Goal: Information Seeking & Learning: Understand process/instructions

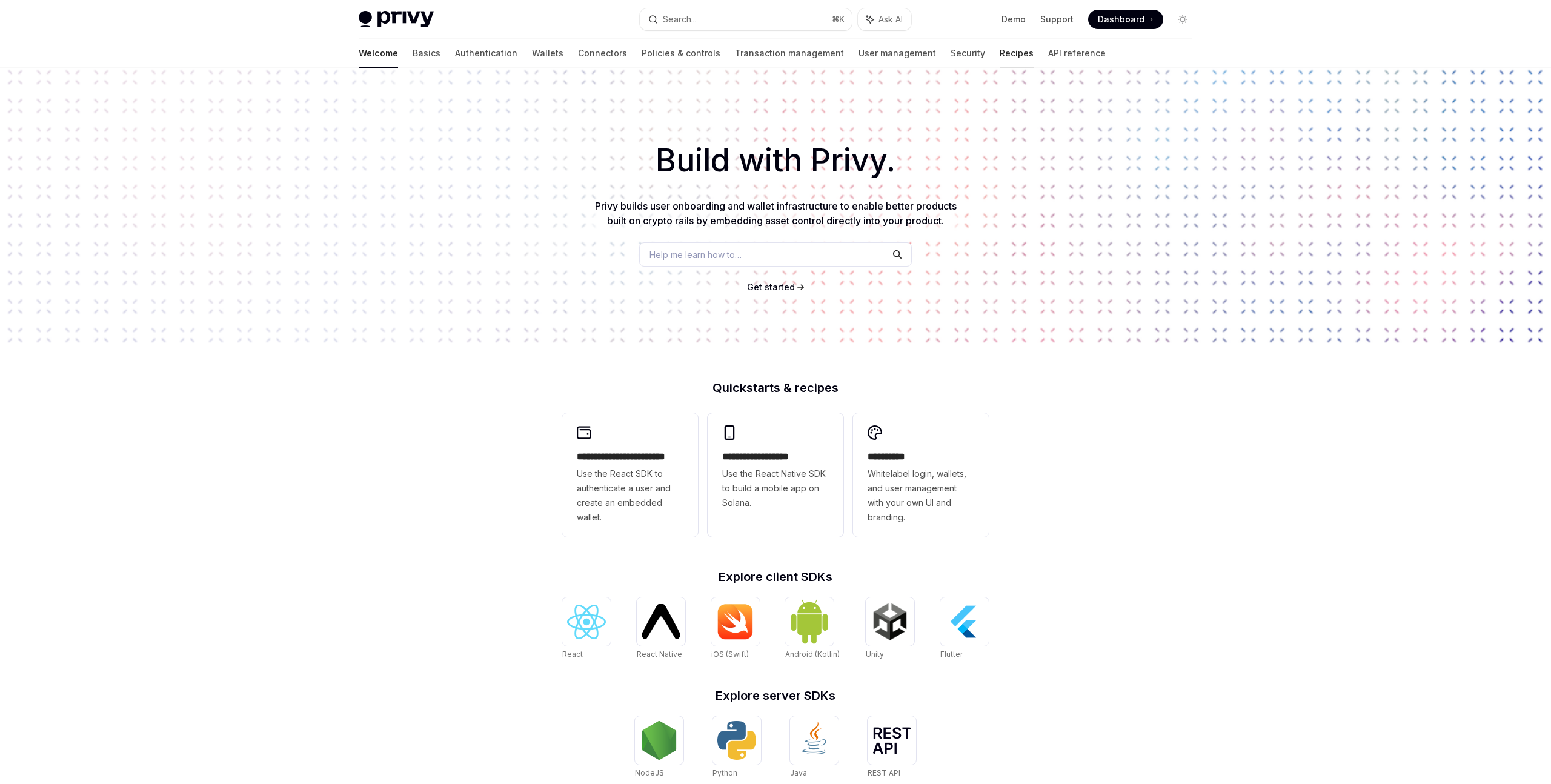
click at [999, 53] on link "Recipes" at bounding box center [1016, 53] width 34 height 29
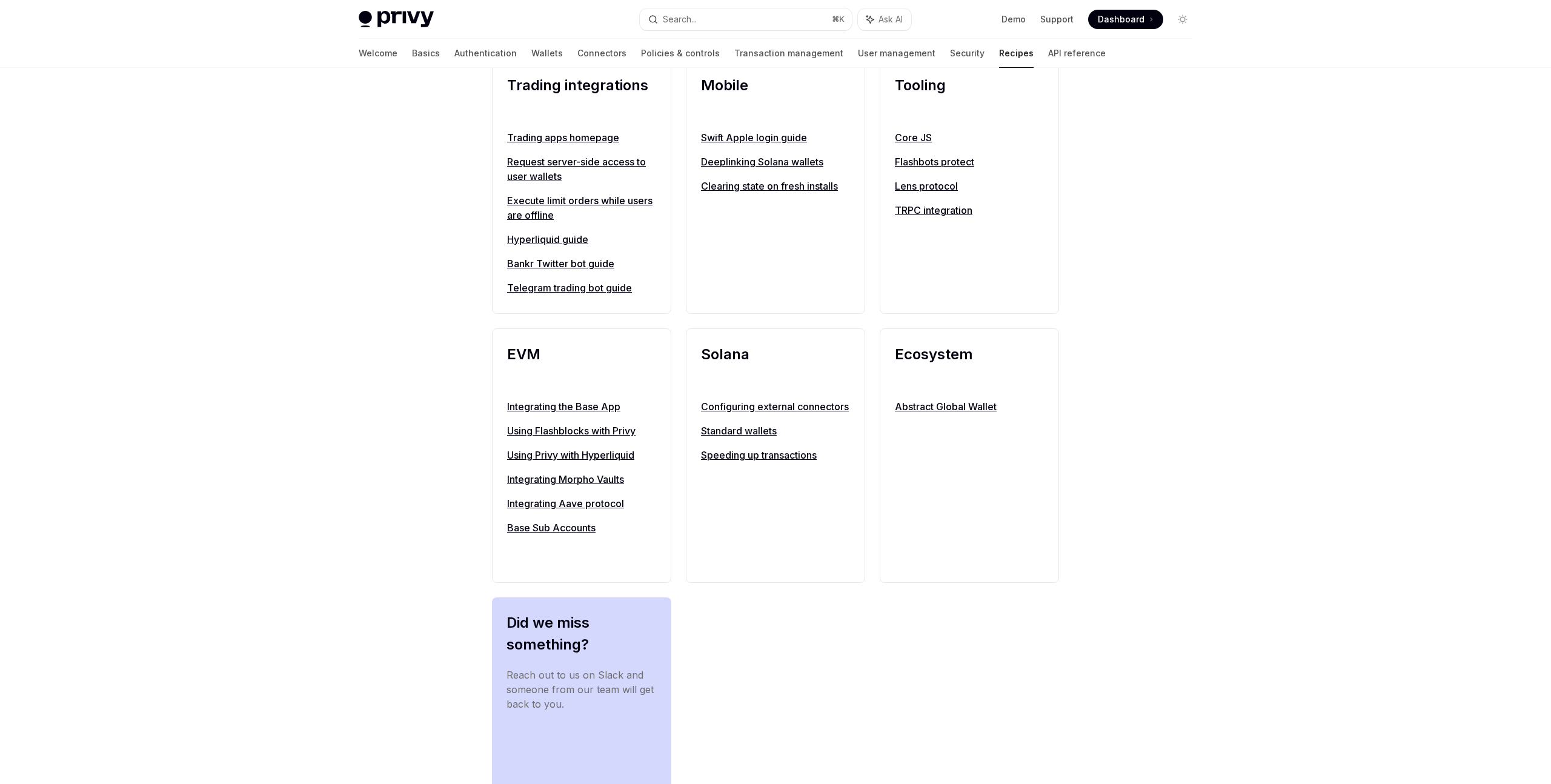
scroll to position [1132, 0]
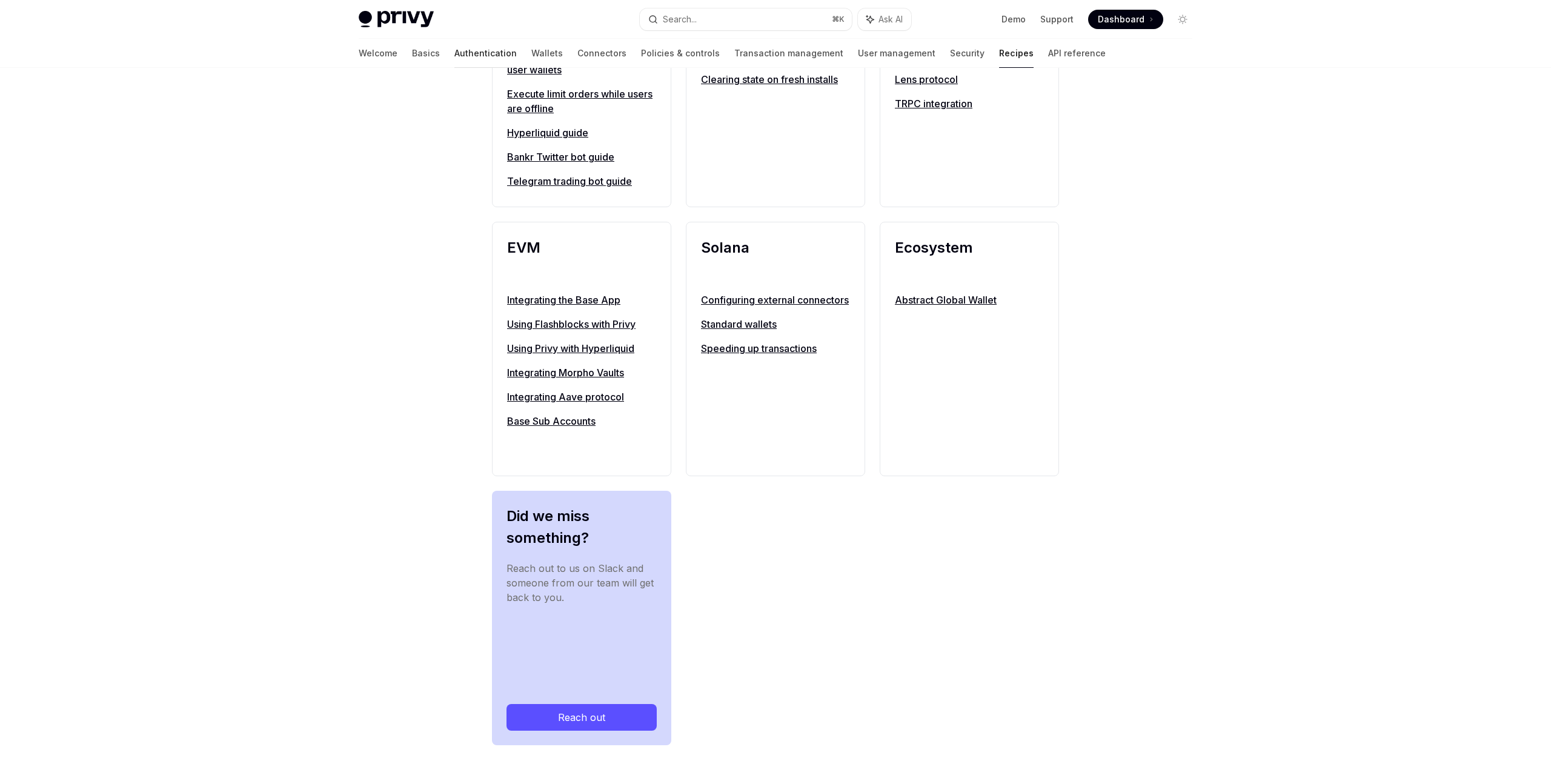
click at [455, 58] on link "Authentication" at bounding box center [486, 53] width 62 height 29
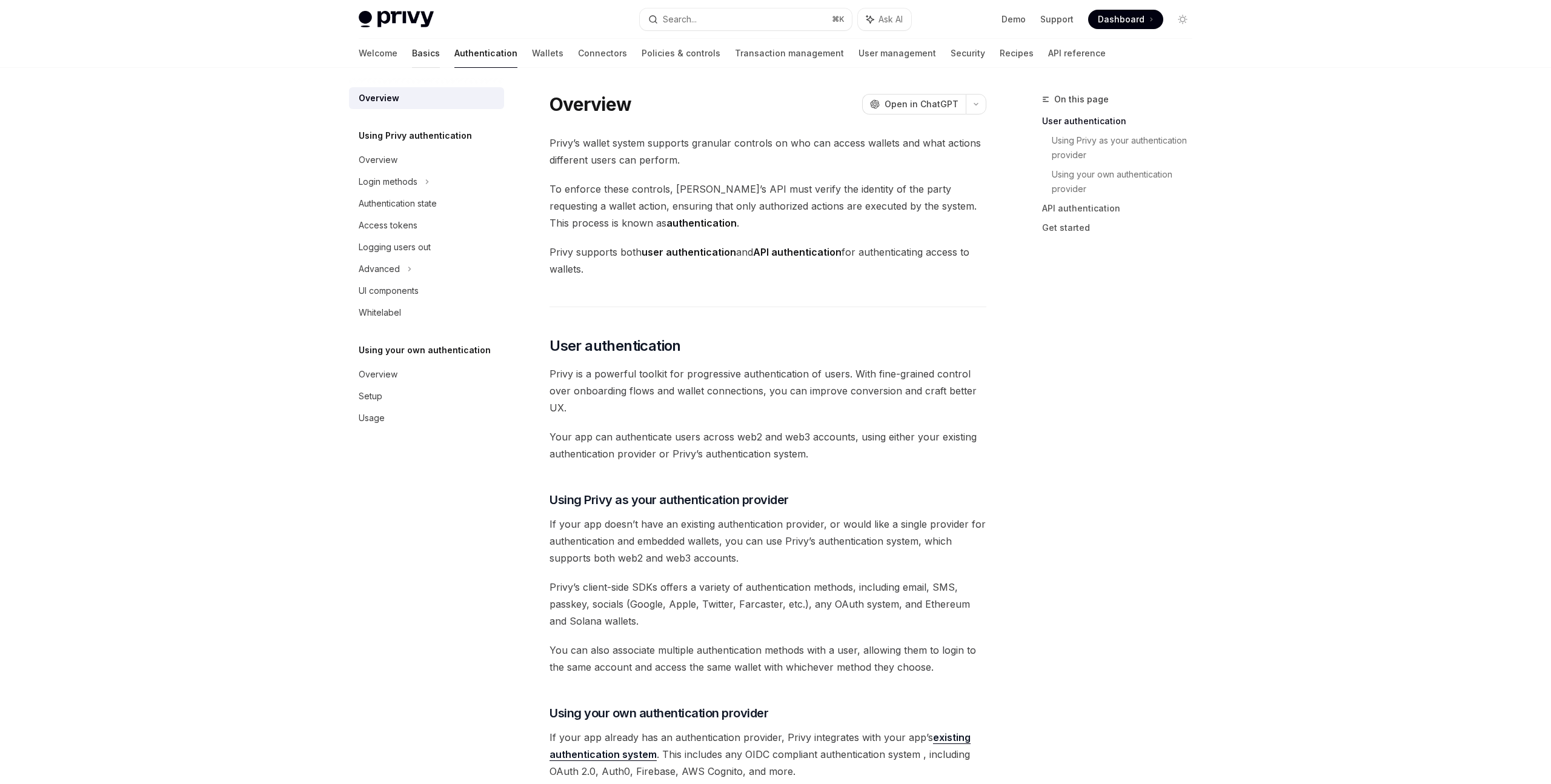
click at [412, 49] on link "Basics" at bounding box center [426, 53] width 28 height 29
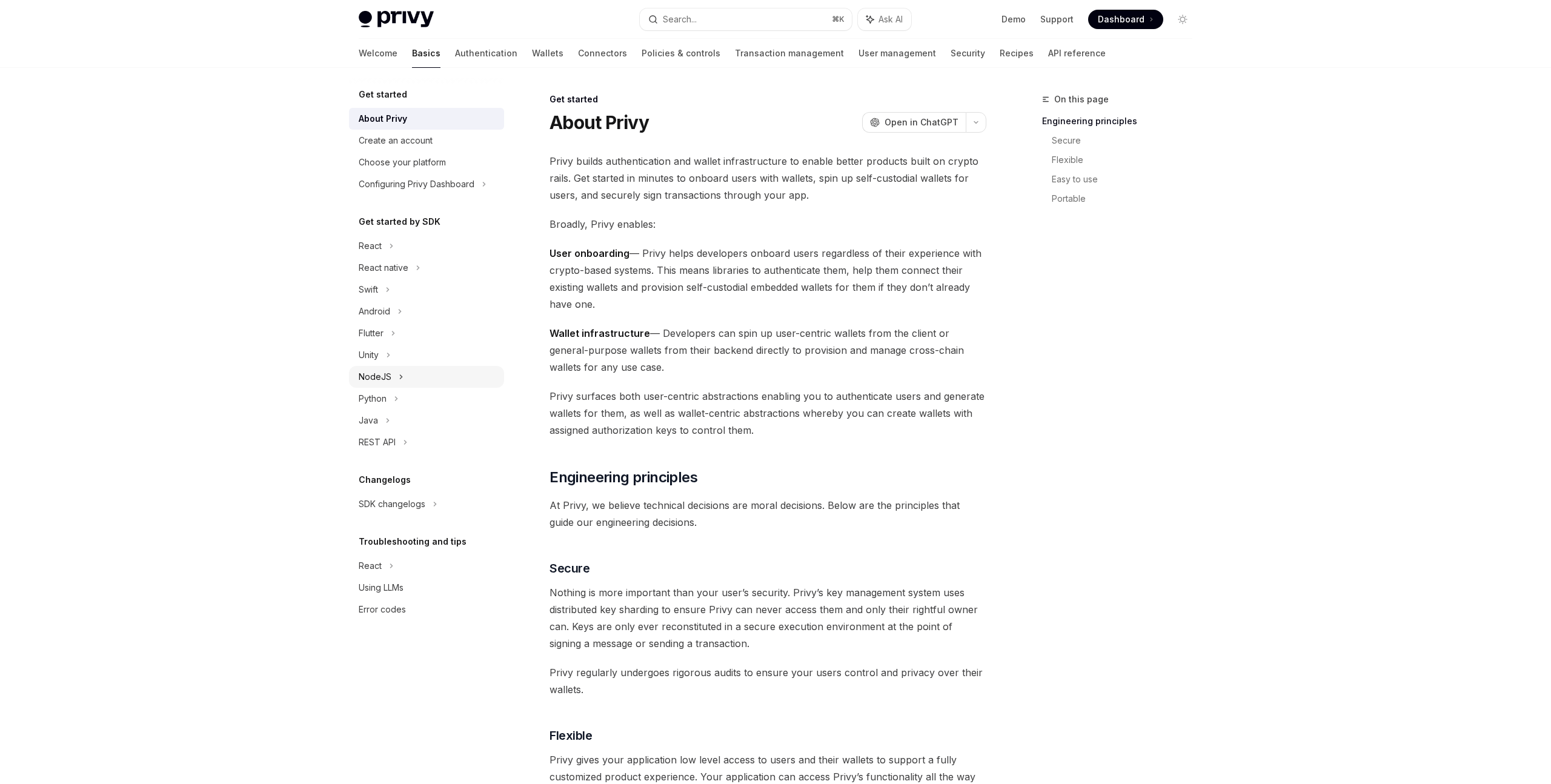
click at [391, 373] on div "NodeJS" at bounding box center [426, 376] width 155 height 21
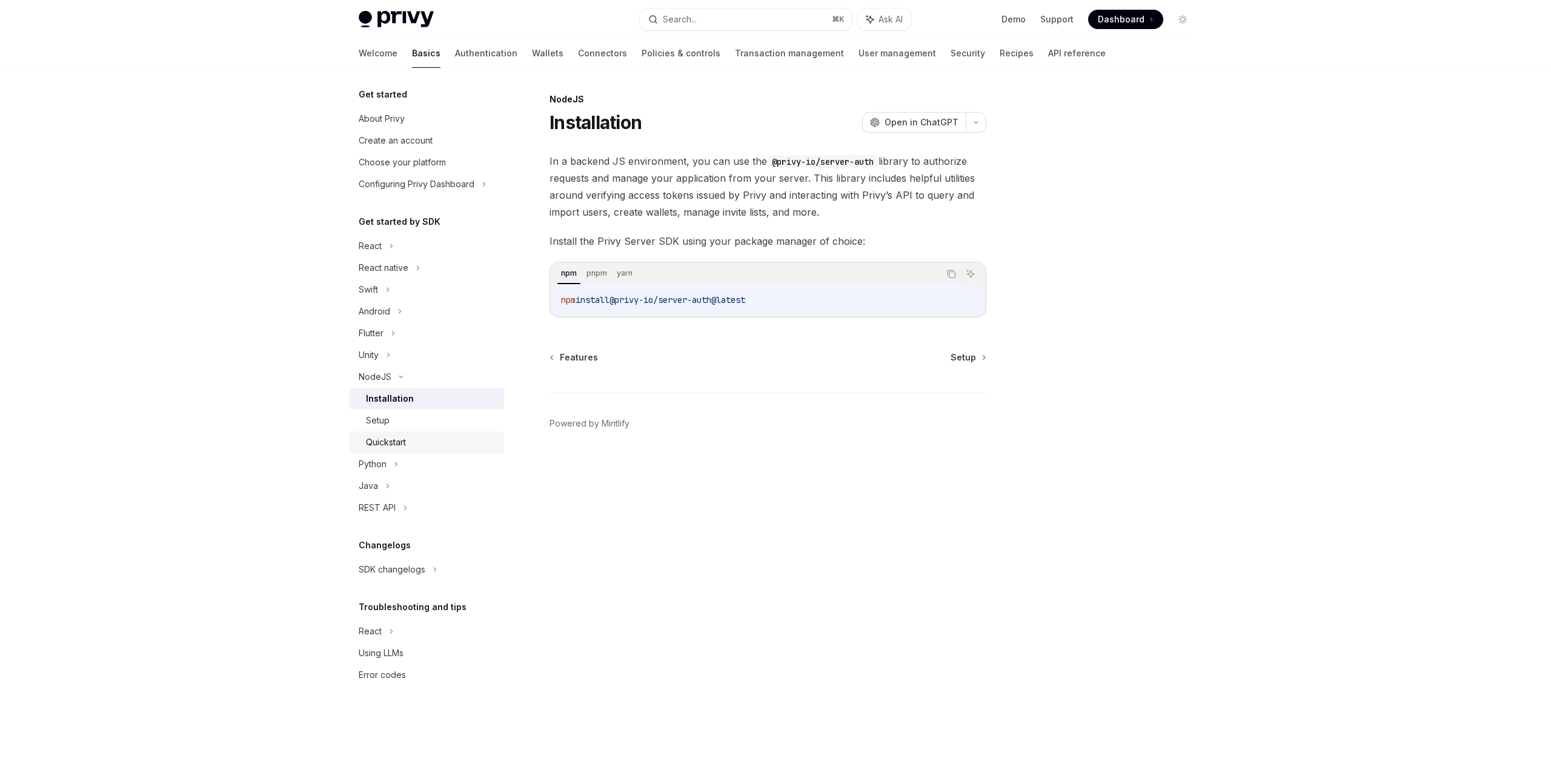
click at [392, 435] on div "Quickstart" at bounding box center [386, 443] width 40 height 15
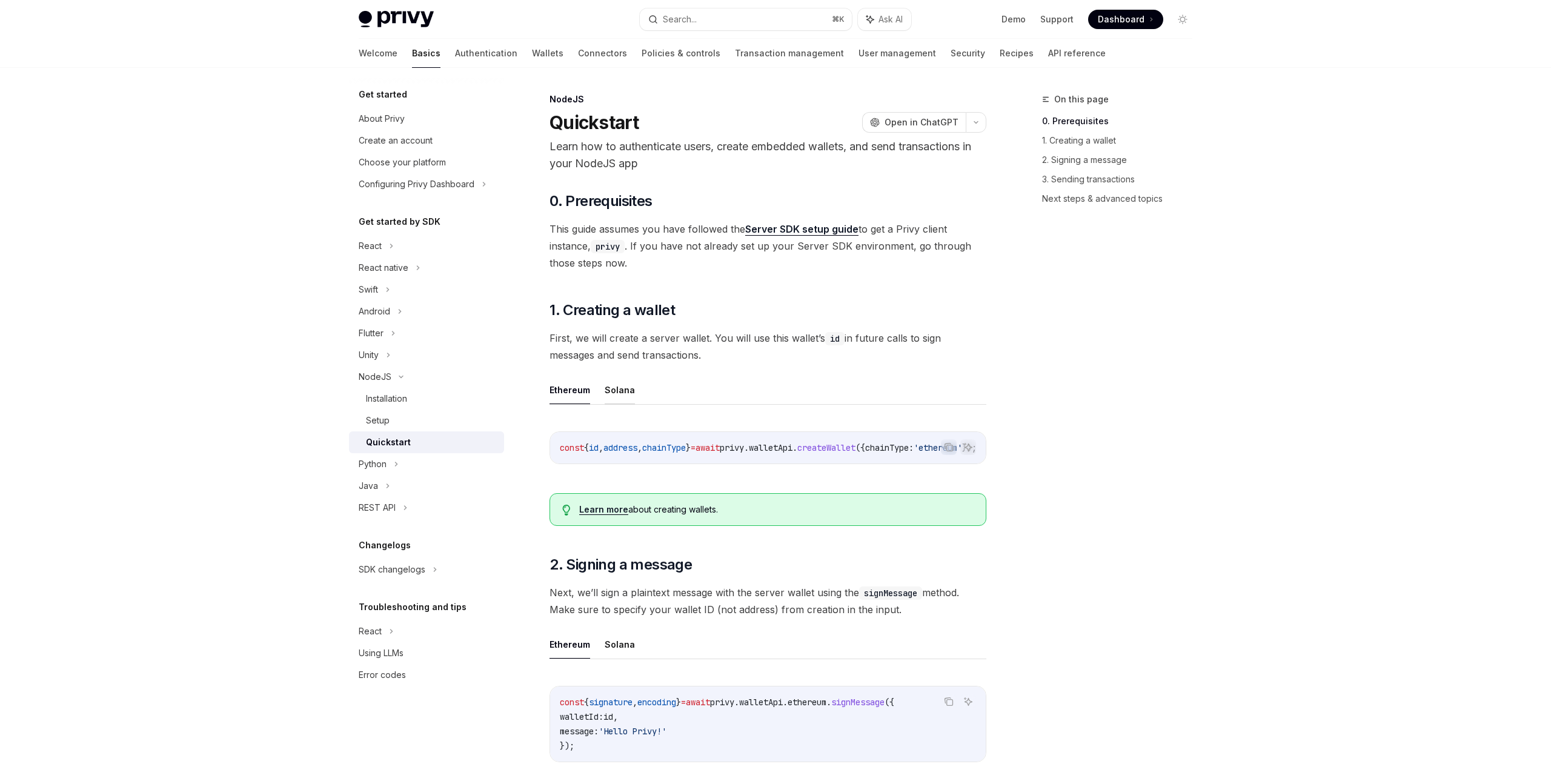
click at [618, 383] on button "Solana" at bounding box center [620, 389] width 30 height 28
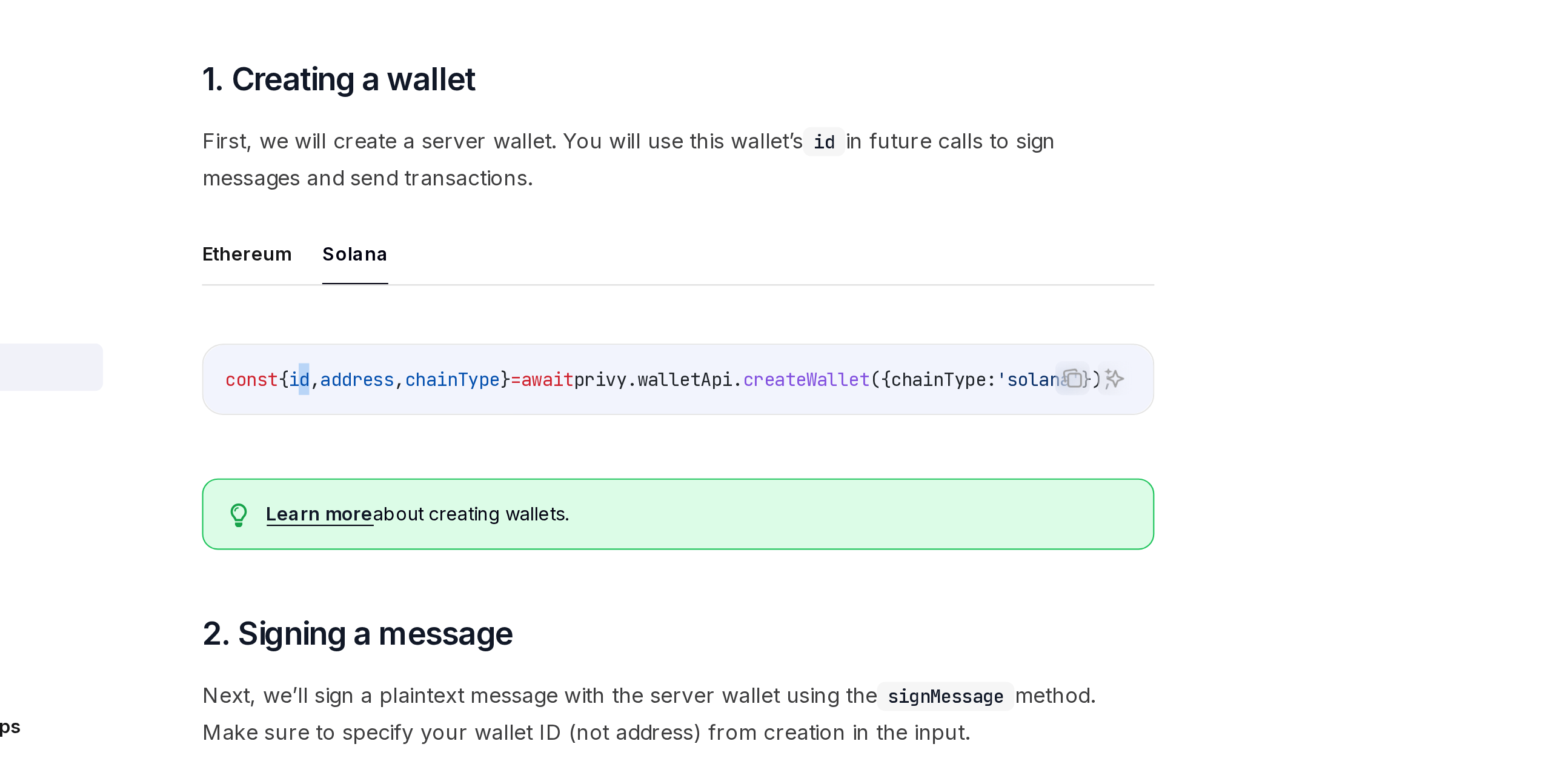
click at [605, 446] on span "const { id , address , chainType } = await privy . walletApi . createWallet ({ …" at bounding box center [763, 447] width 407 height 11
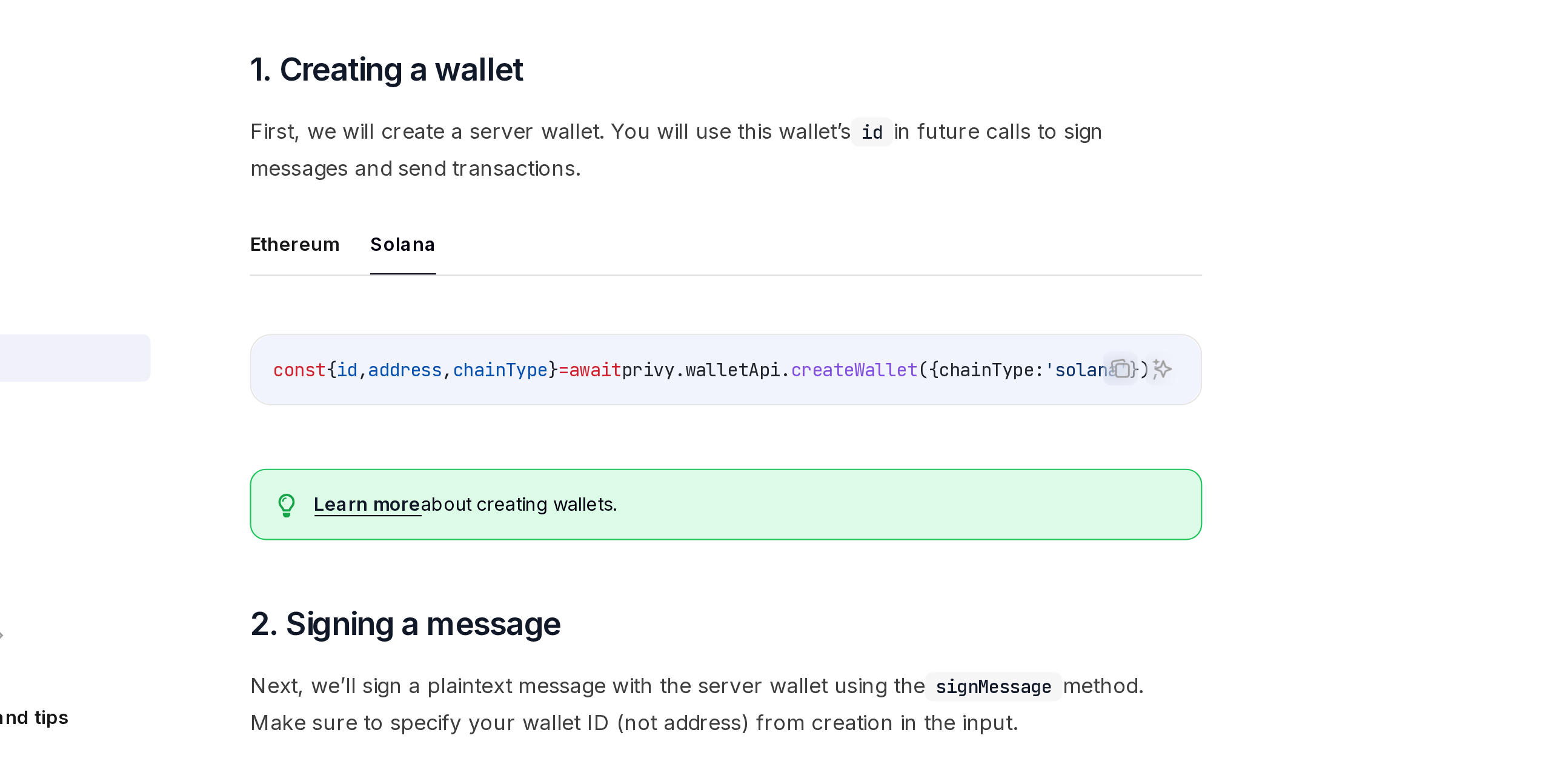
click at [660, 478] on div "Copy Ask AI const { id , address , chainType } = await privy . walletApi . crea…" at bounding box center [768, 451] width 437 height 64
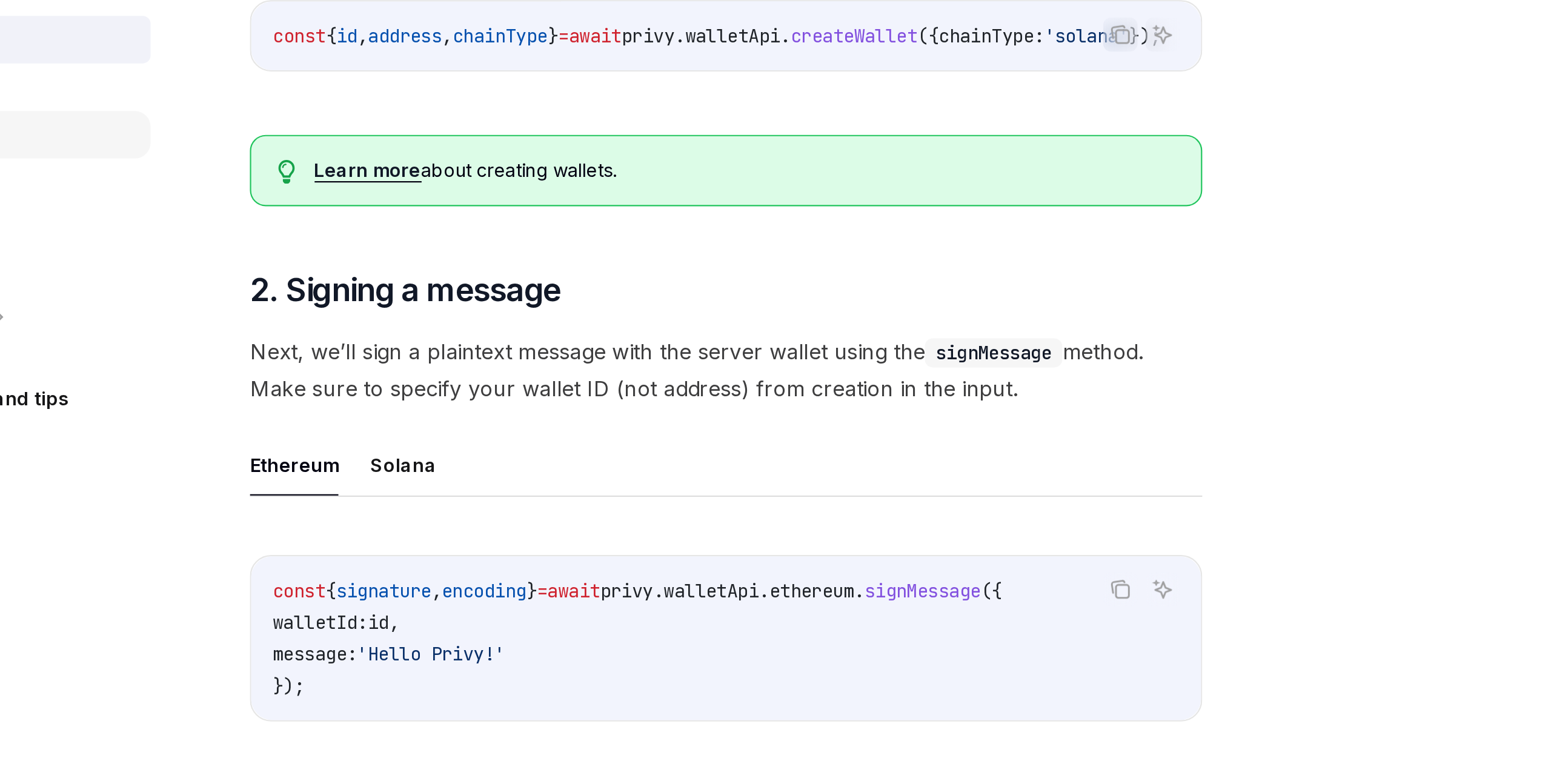
scroll to position [43, 0]
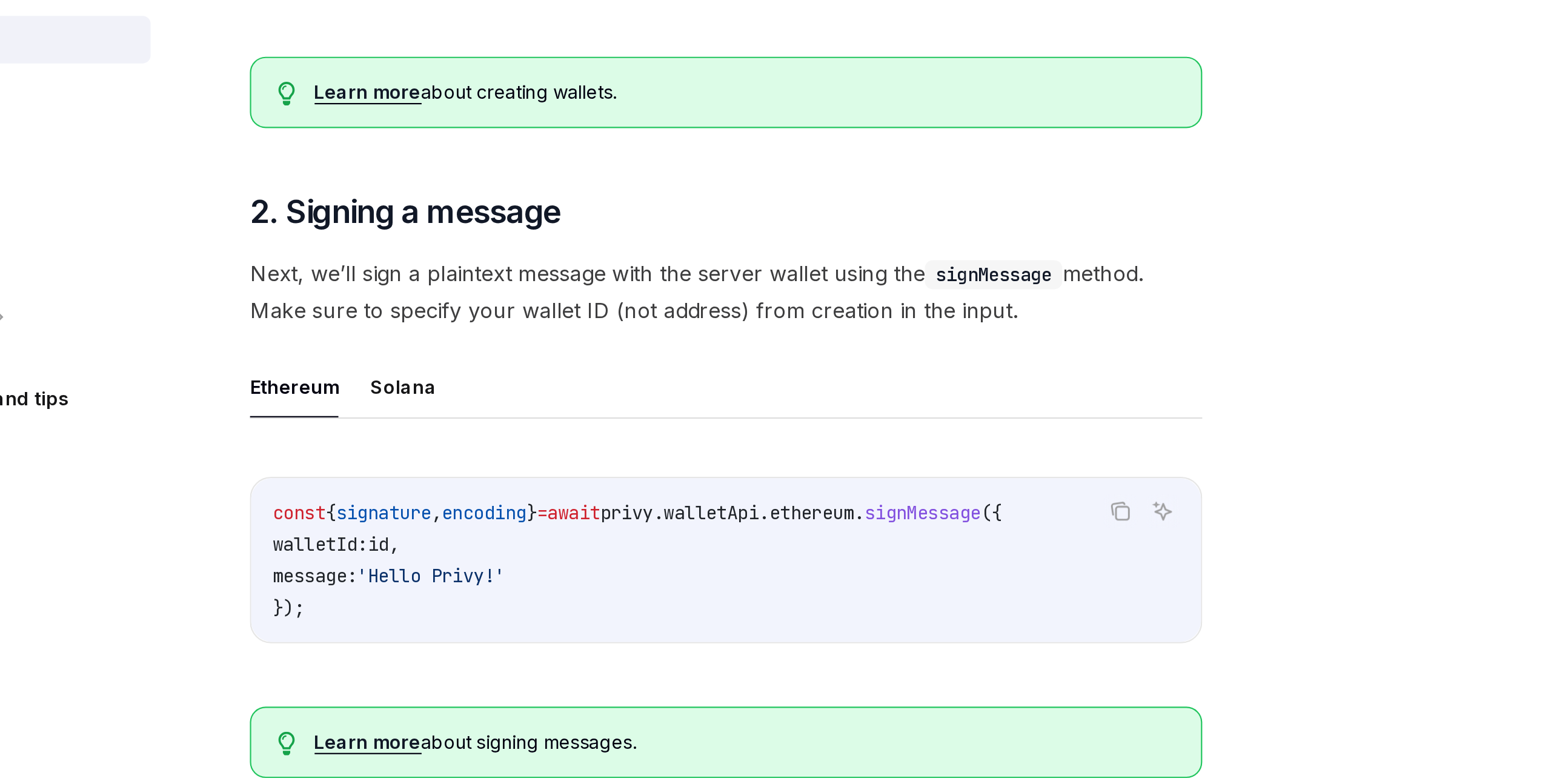
click at [686, 570] on span "Next, we’ll sign a plaintext message with the server wallet using the signMessa…" at bounding box center [768, 558] width 437 height 34
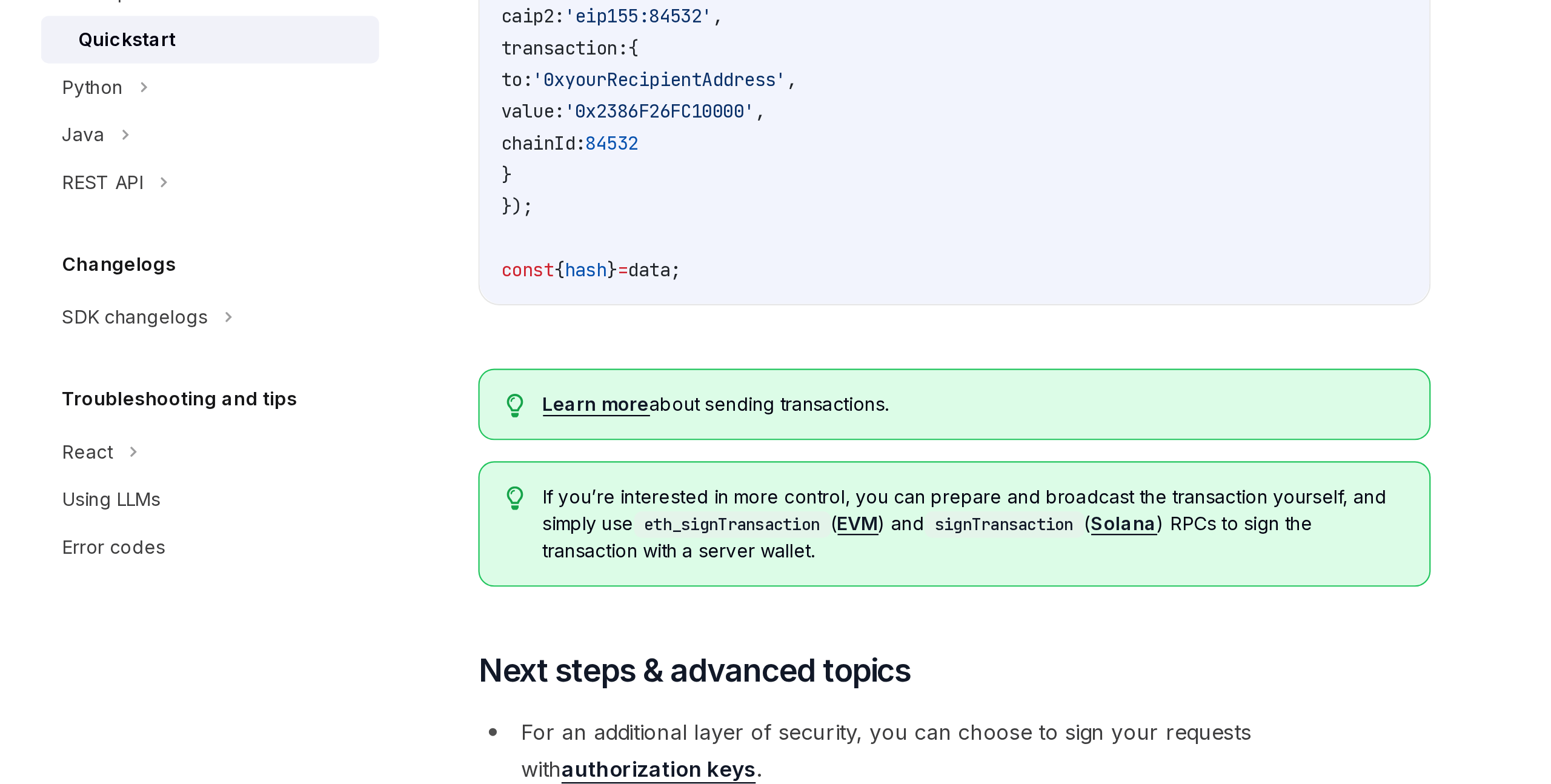
scroll to position [753, 0]
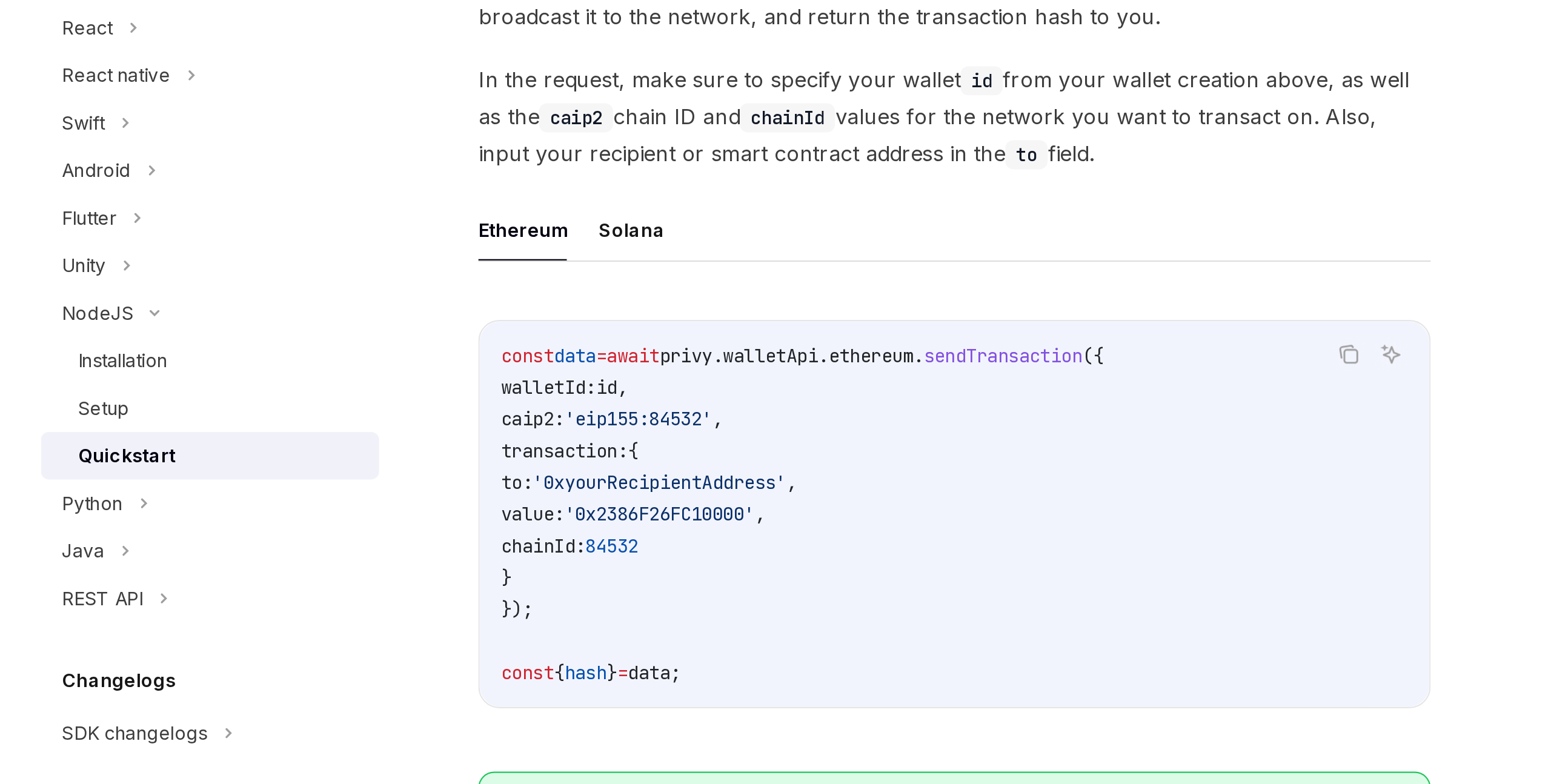
click at [610, 360] on div "Ethereum Solana Copy Ask AI const data = await privy . walletApi . ethereum . s…" at bounding box center [768, 451] width 437 height 253
click at [612, 344] on button "Solana" at bounding box center [620, 338] width 30 height 28
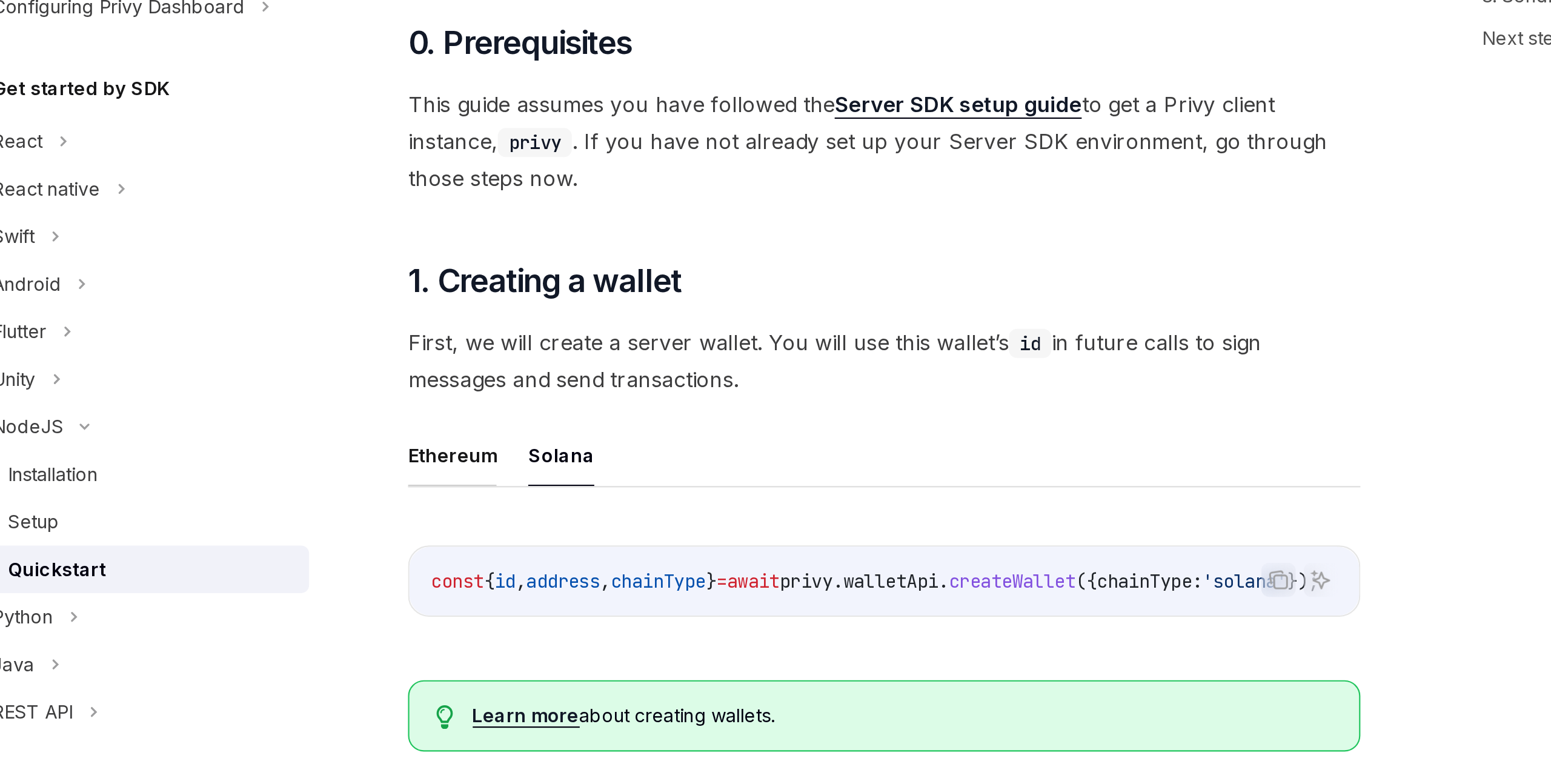
click at [577, 392] on button "Ethereum" at bounding box center [569, 389] width 41 height 28
click at [626, 392] on button "Solana" at bounding box center [620, 389] width 30 height 28
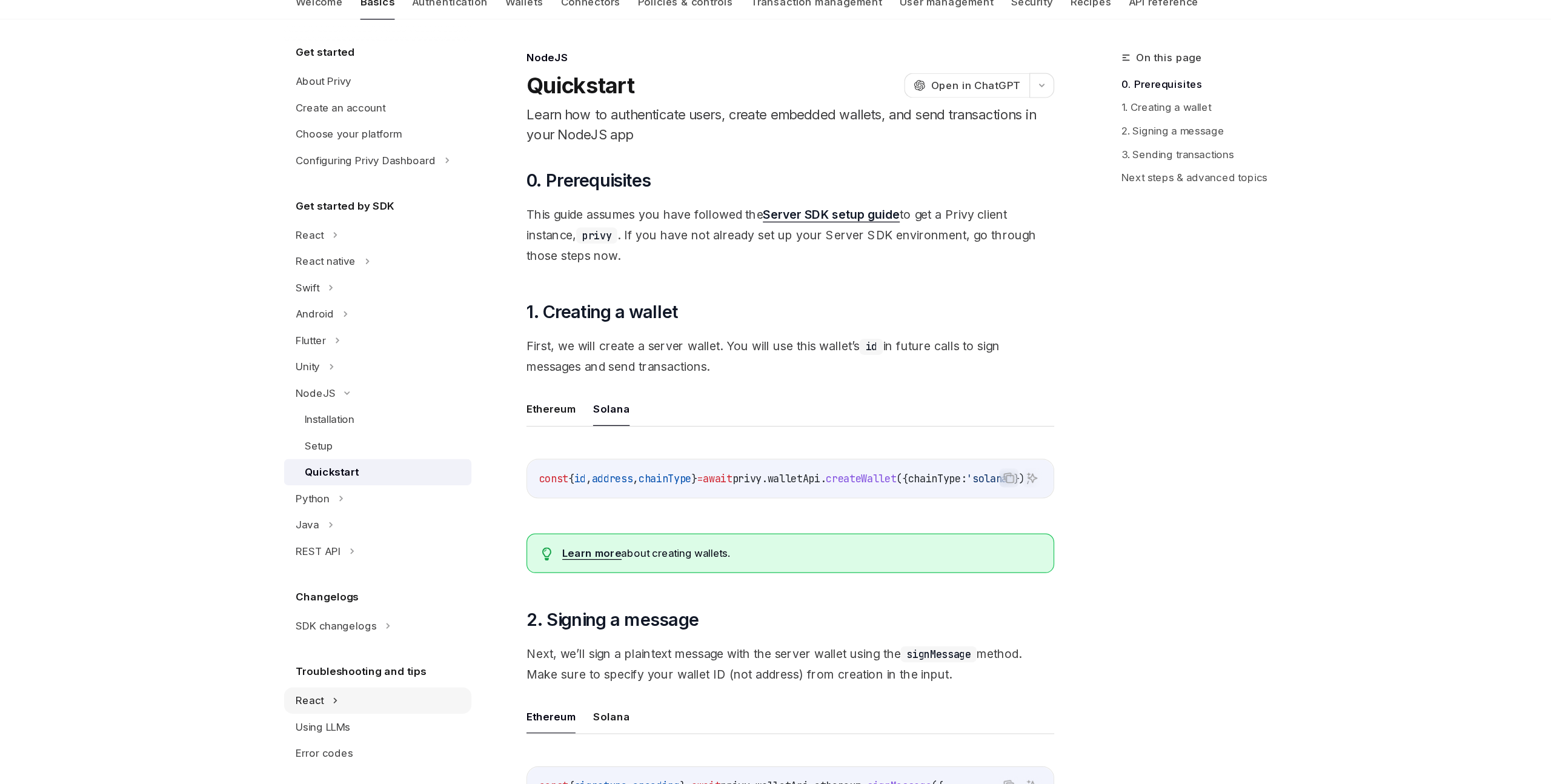
click at [382, 257] on div "React" at bounding box center [426, 246] width 155 height 21
type textarea "*"
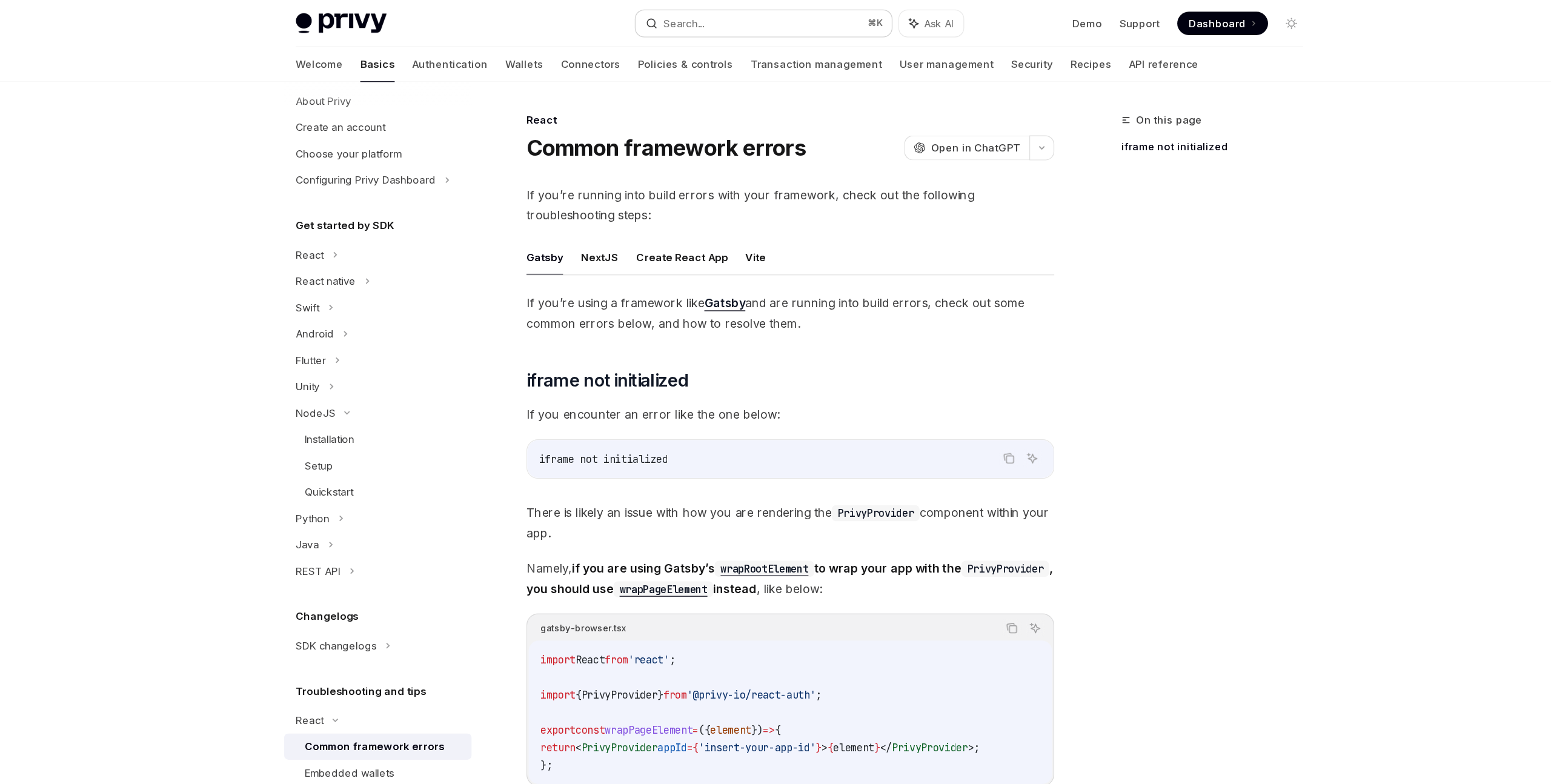
click at [783, 19] on button "Search... ⌘ K" at bounding box center [746, 19] width 212 height 21
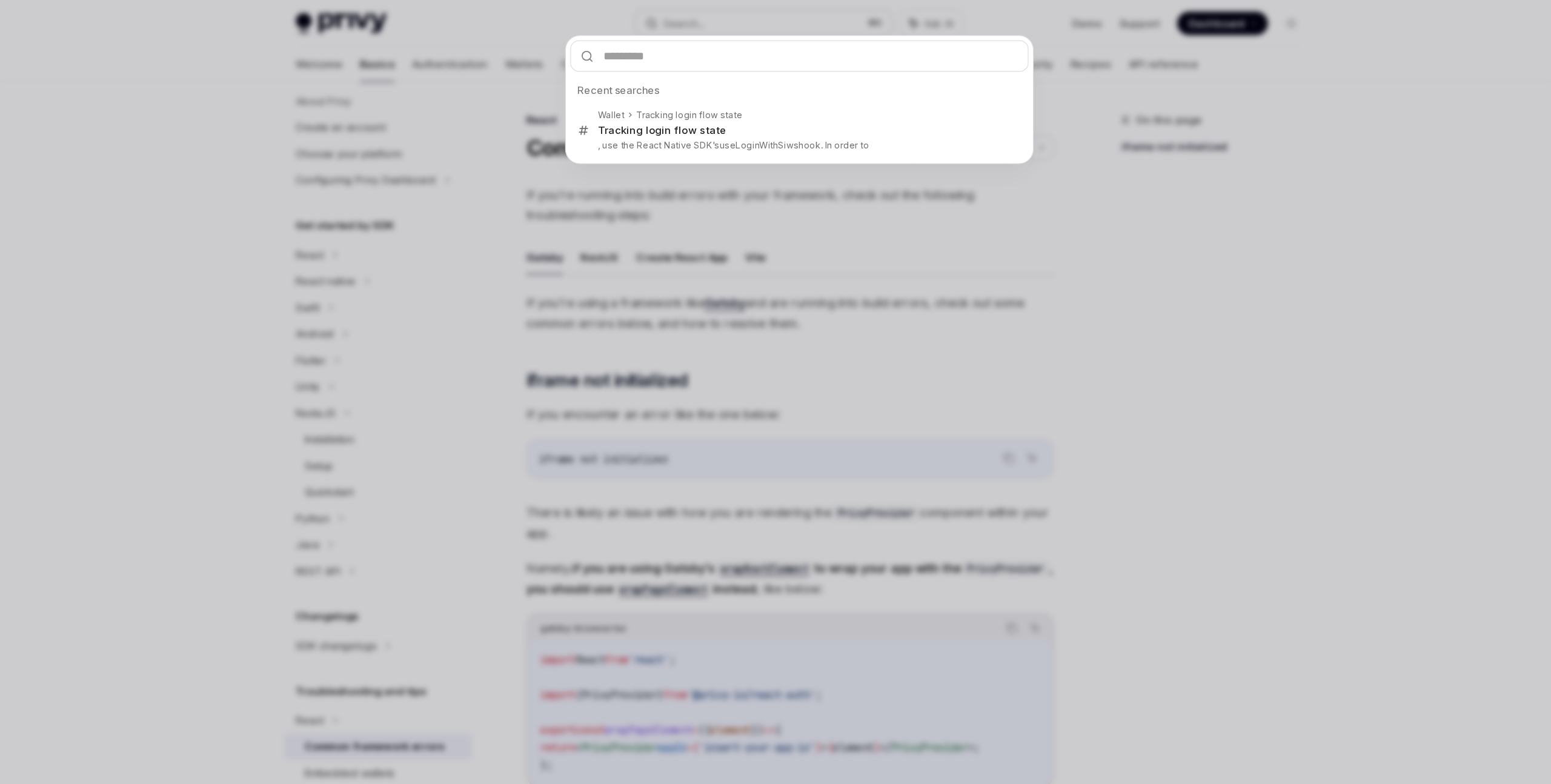
type input "**********"
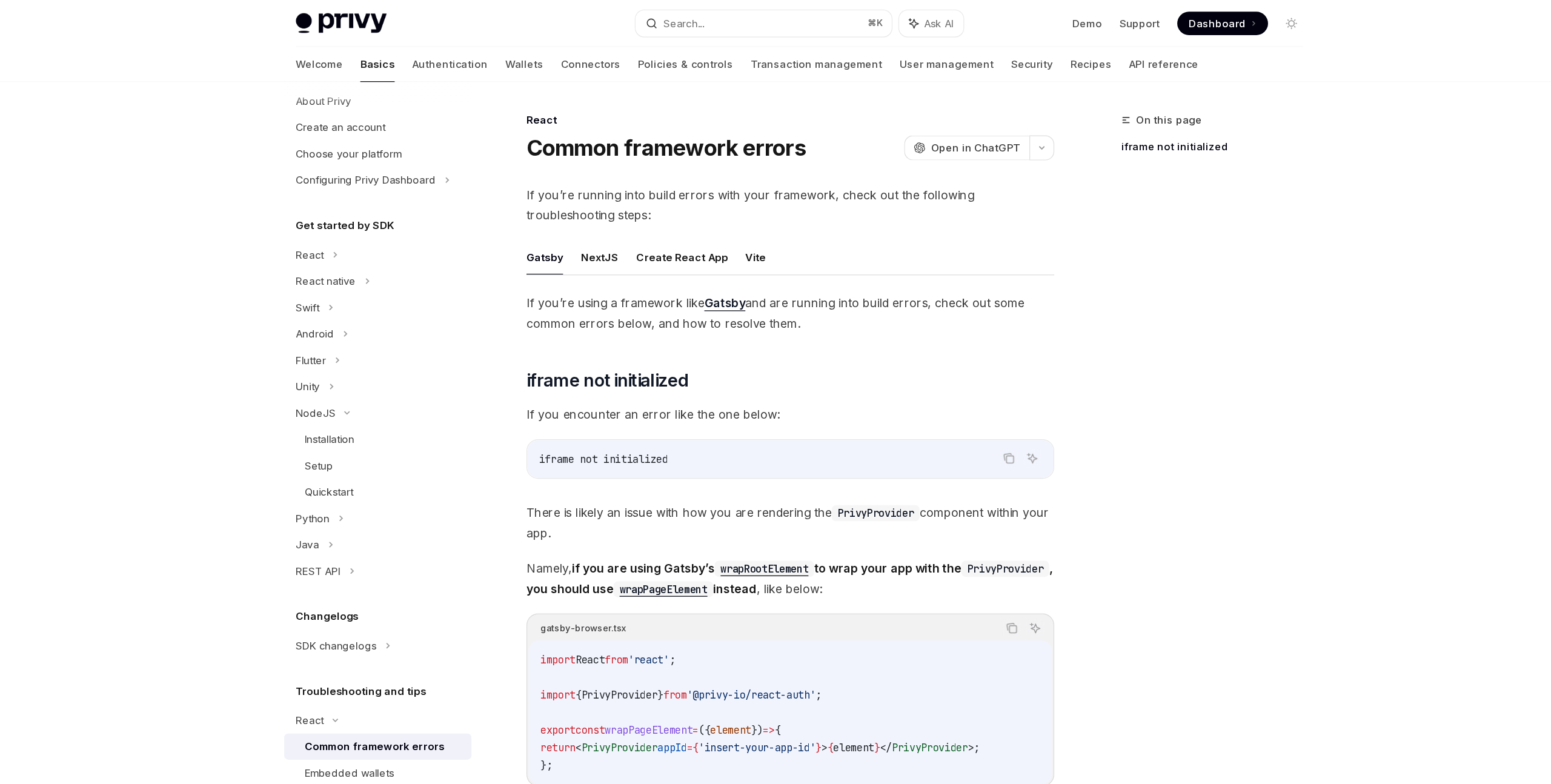
type textarea "*"
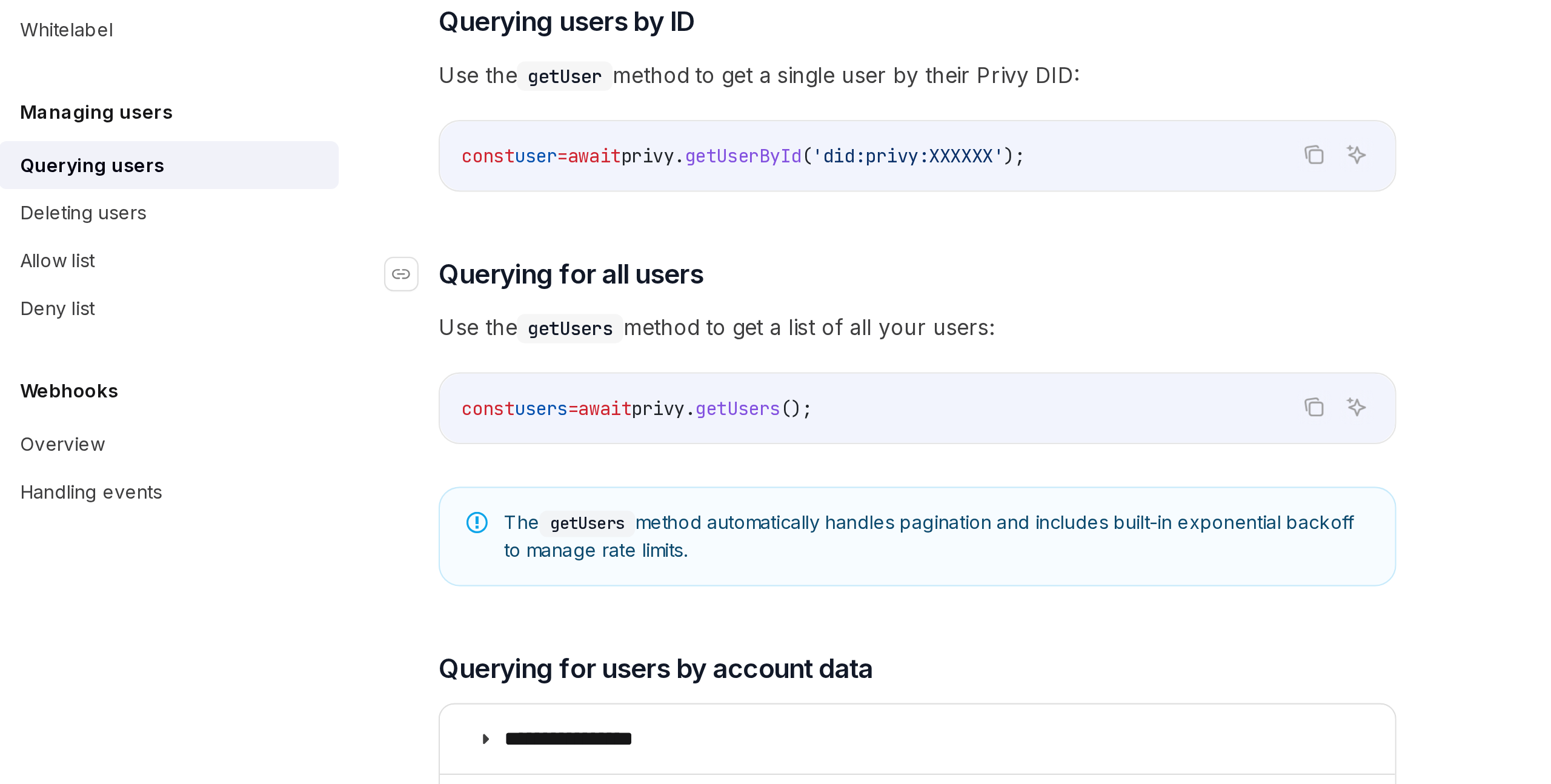
scroll to position [596, 0]
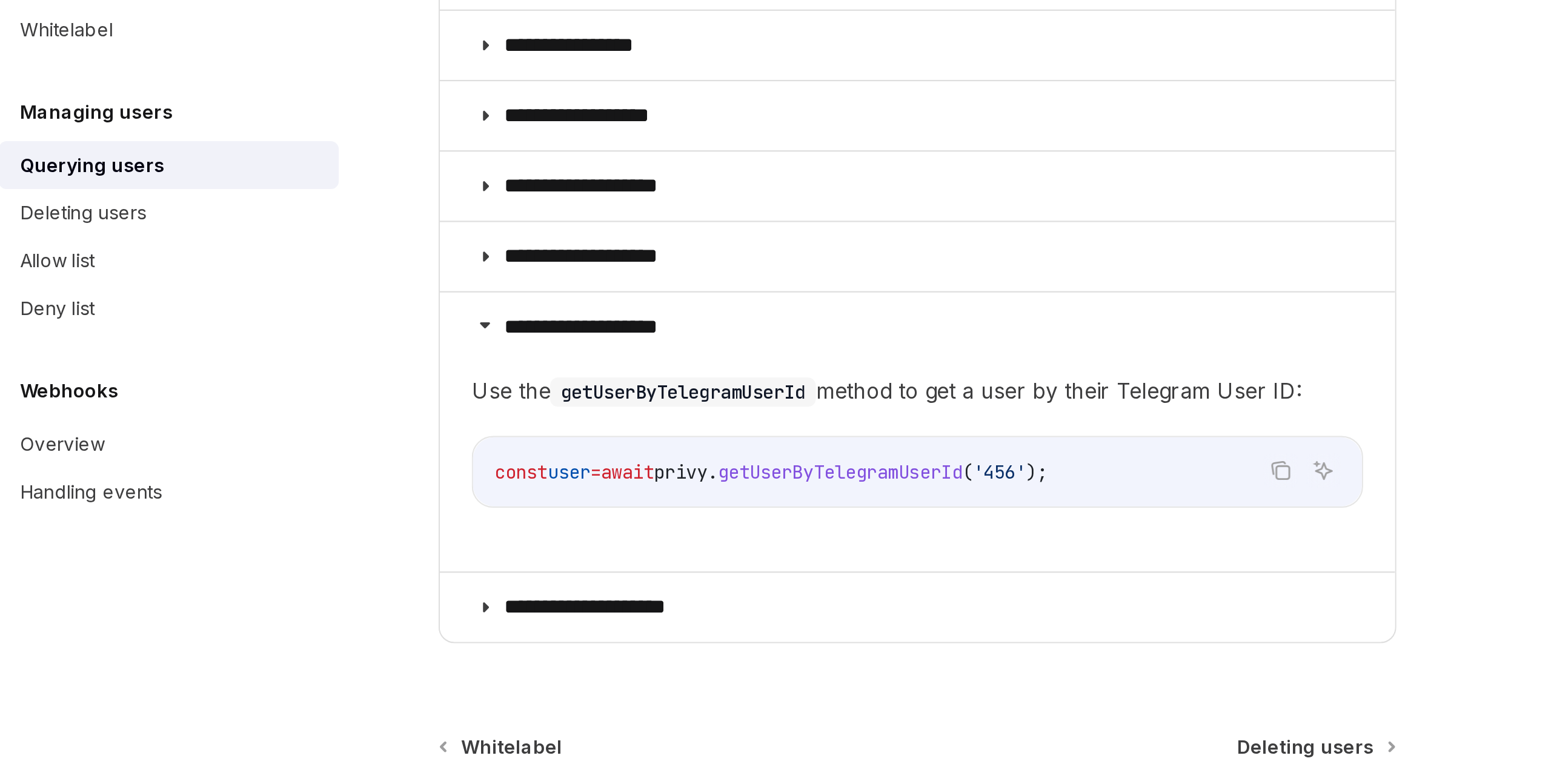
click at [708, 644] on span "getUserByTelegramUserId" at bounding box center [732, 641] width 112 height 11
click at [618, 642] on span "user" at bounding box center [609, 641] width 19 height 11
click at [648, 644] on span "await" at bounding box center [635, 641] width 24 height 11
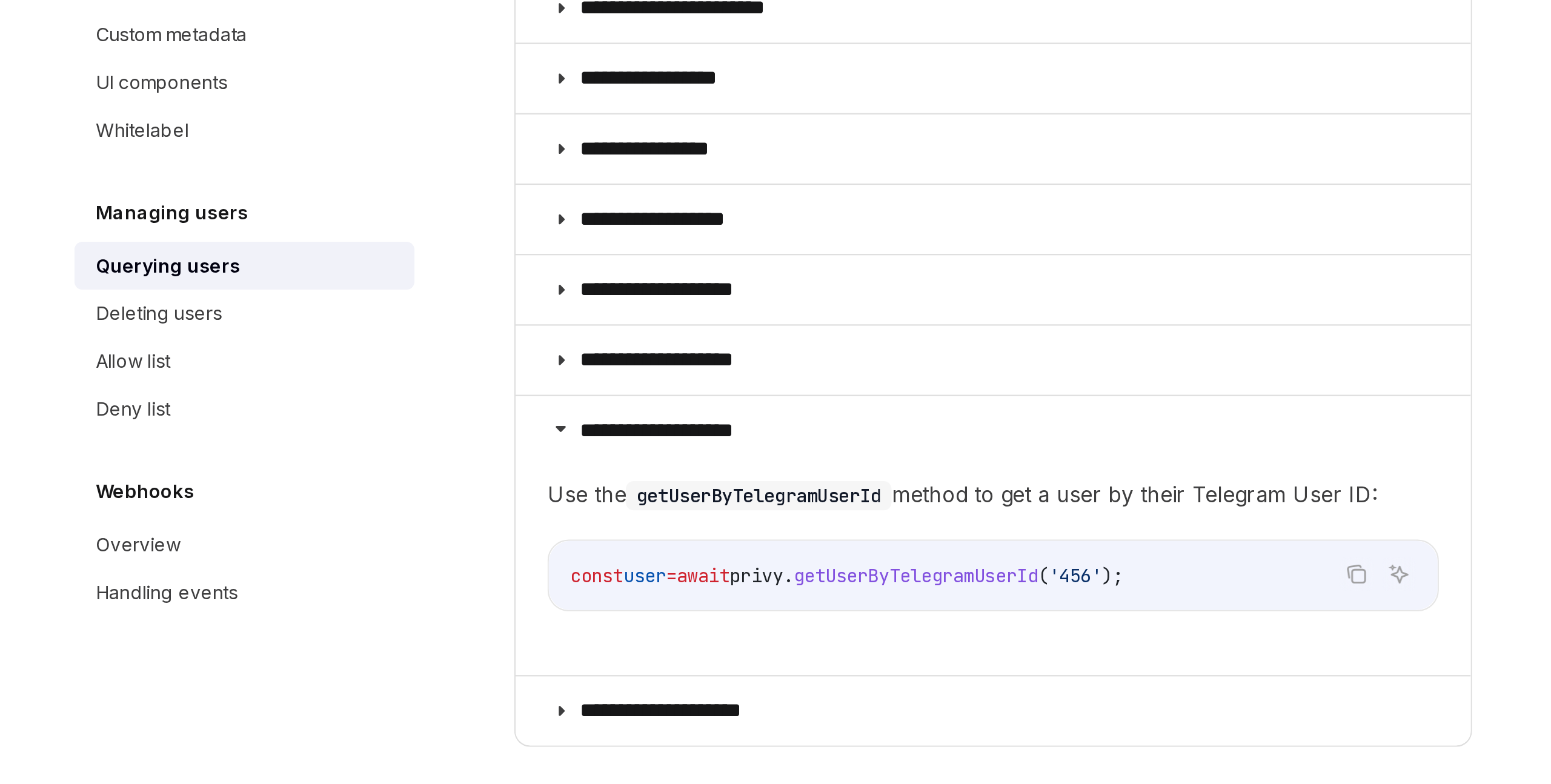
click at [637, 640] on span "await" at bounding box center [635, 643] width 24 height 11
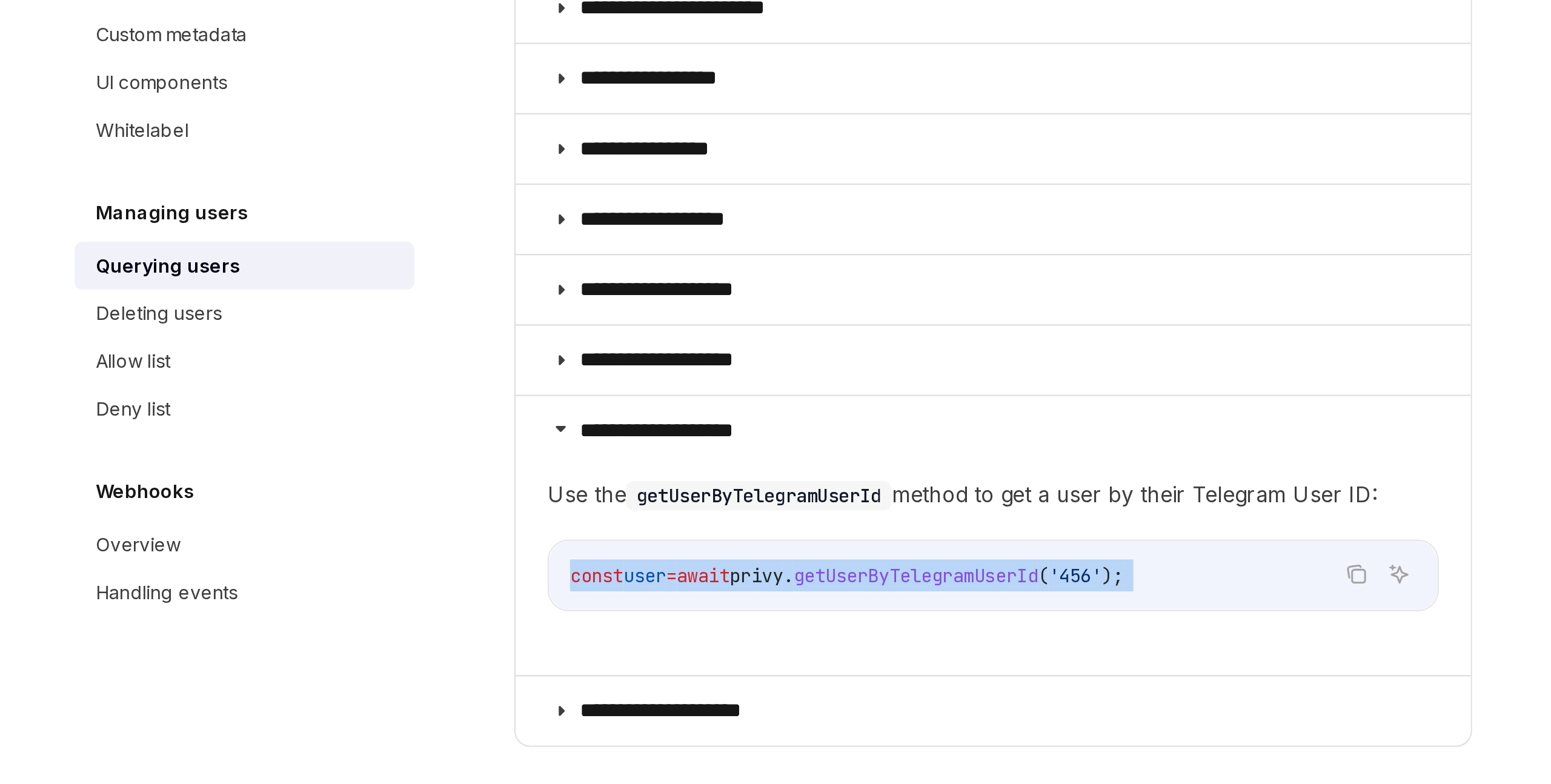
click at [637, 640] on span "await" at bounding box center [635, 643] width 24 height 11
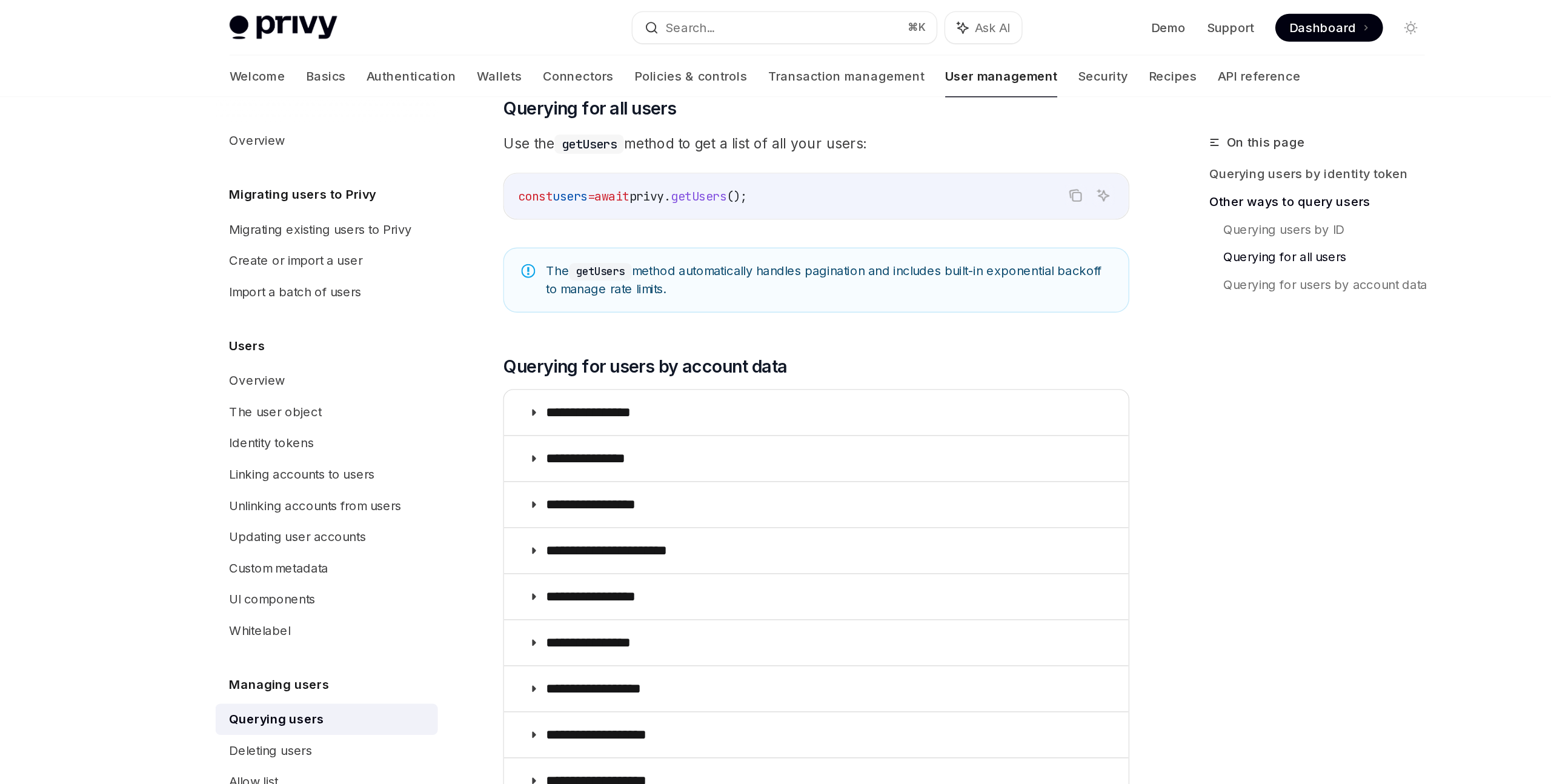
click at [532, 222] on div "Managing users Querying users OpenAI Open in ChatGPT OpenAI Open in ChatGPT Pri…" at bounding box center [654, 203] width 669 height 1411
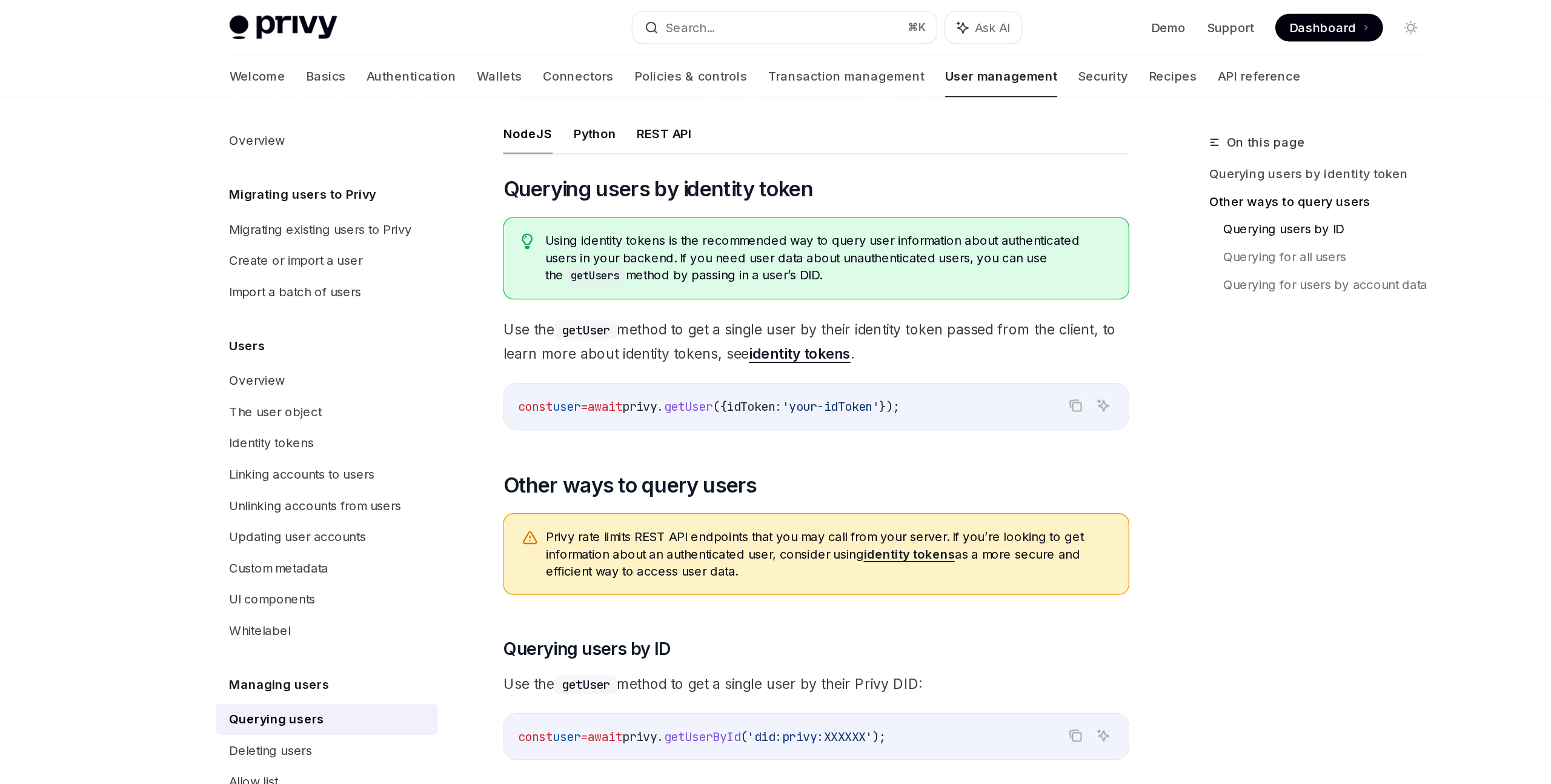
scroll to position [0, 0]
